Goal: Task Accomplishment & Management: Manage account settings

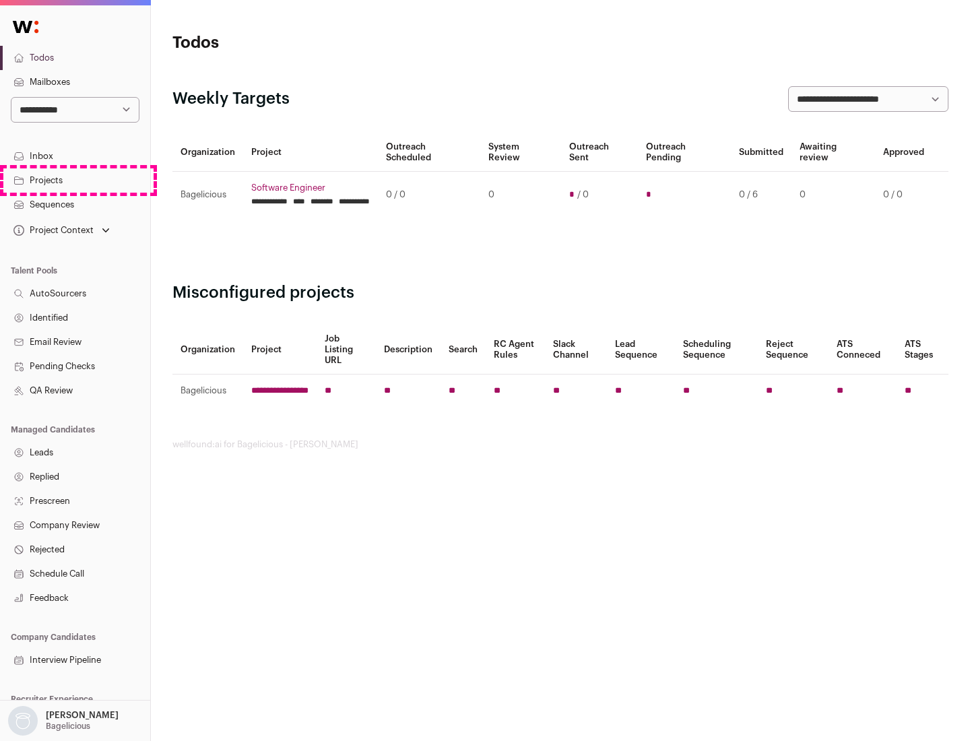
click at [75, 180] on link "Projects" at bounding box center [75, 180] width 150 height 24
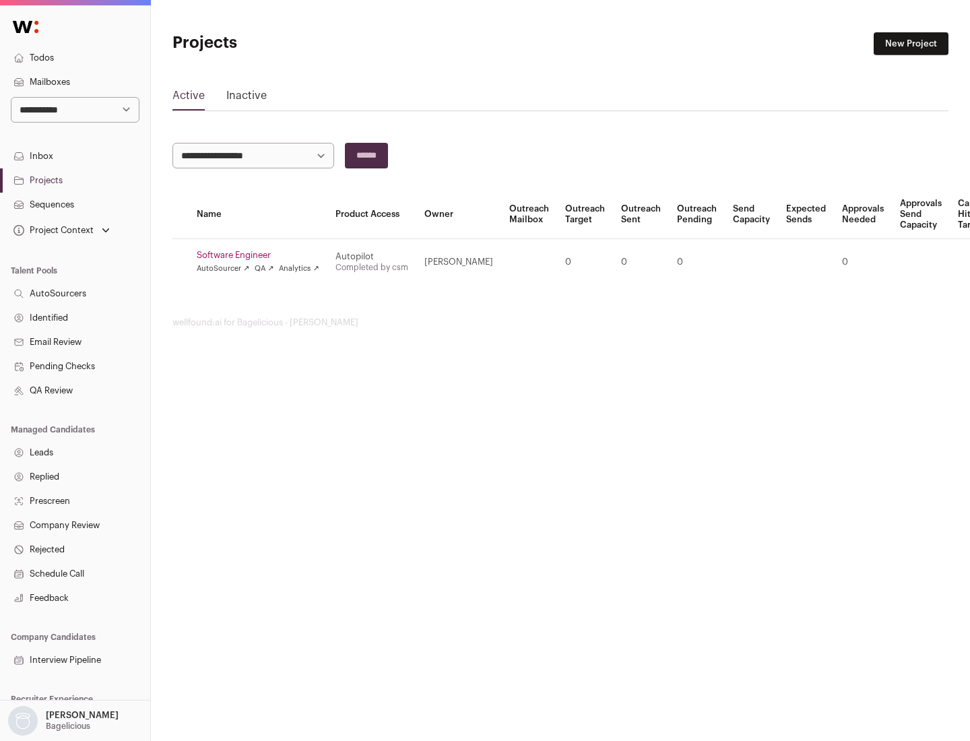
click at [262, 255] on link "Software Engineer" at bounding box center [258, 255] width 123 height 11
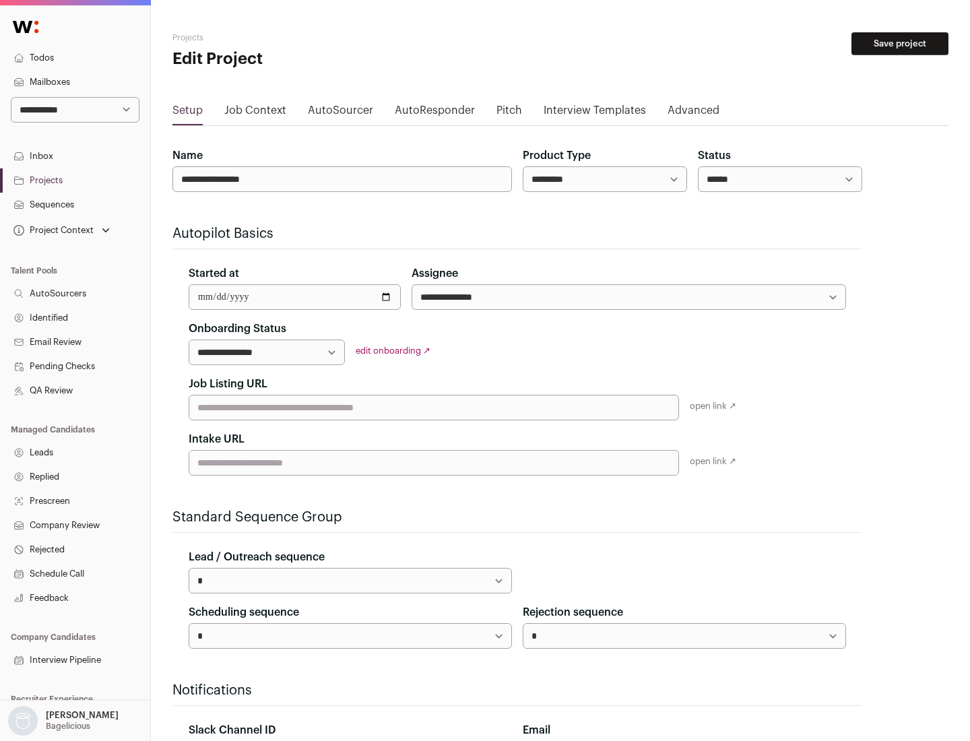
click at [900, 44] on button "Save project" at bounding box center [899, 43] width 97 height 23
